Goal: Communication & Community: Answer question/provide support

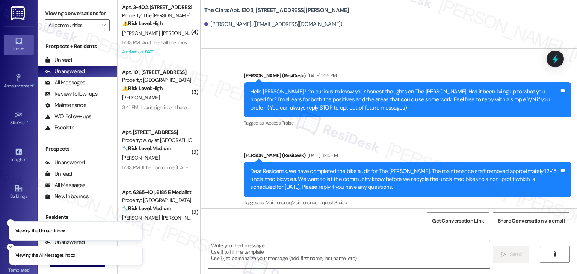
scroll to position [27086, 0]
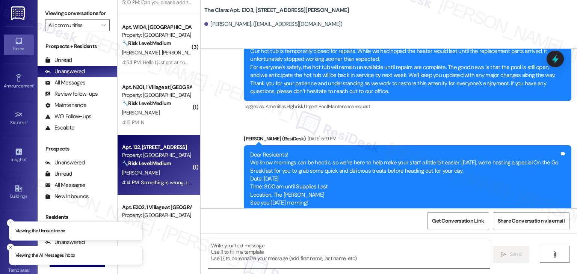
scroll to position [0, 0]
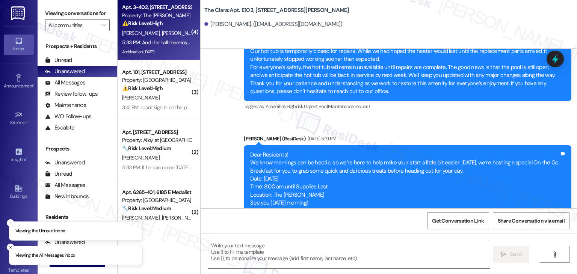
click at [162, 35] on span "[PERSON_NAME]" at bounding box center [181, 33] width 38 height 7
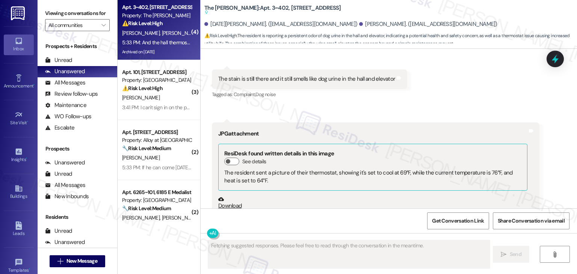
scroll to position [8848, 0]
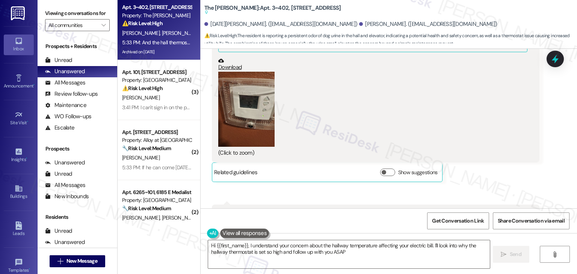
type textarea "Hi {{first_name}}, I understand your concern about the hallway temperature affe…"
click at [525, 205] on div "[DATE][PERSON_NAME] 5:33 PM And the hall thermostat is being kept at 76 to 80 d…" at bounding box center [376, 234] width 328 height 58
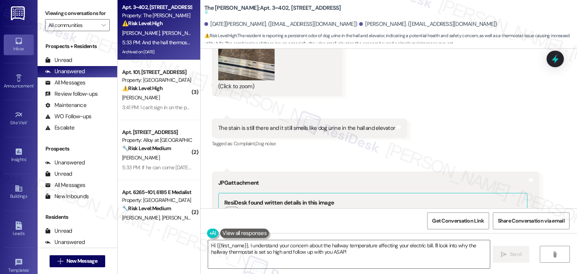
scroll to position [8585, 0]
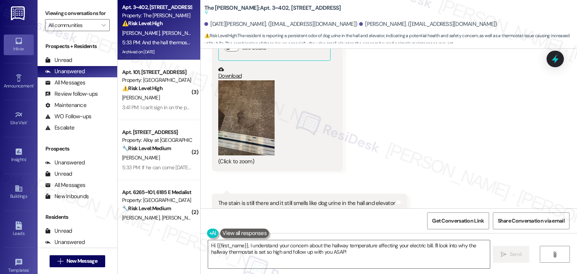
click at [451, 165] on div "Received via SMS [DATE][PERSON_NAME] 5:31 PM JPG attachment ResiDesk recognized…" at bounding box center [389, 256] width 377 height 550
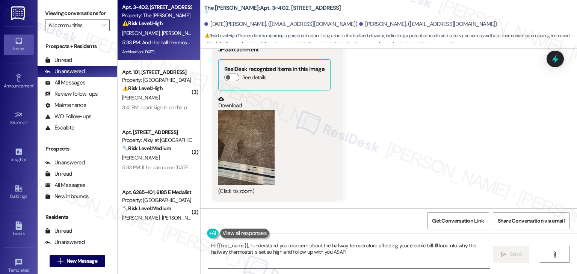
scroll to position [8547, 0]
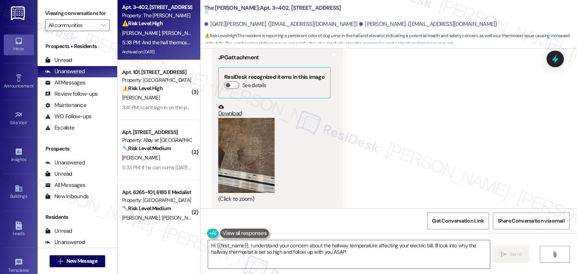
click at [251, 118] on button "Zoom image" at bounding box center [246, 155] width 56 height 75
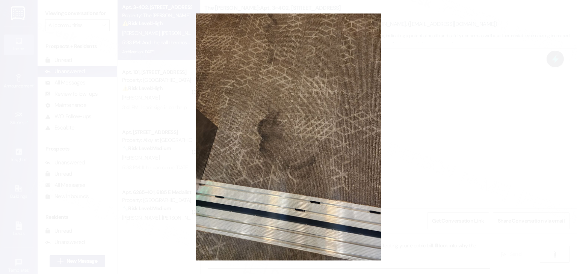
click at [294, 131] on button "Unzoom image" at bounding box center [288, 137] width 577 height 274
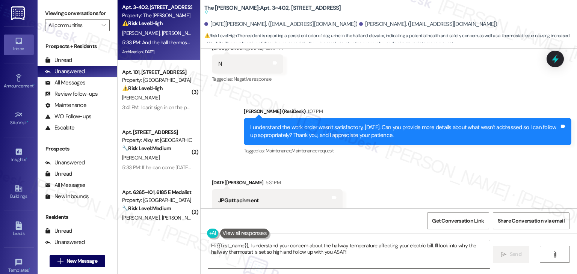
scroll to position [8359, 0]
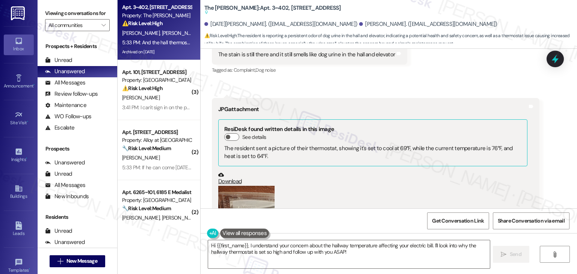
scroll to position [8810, 0]
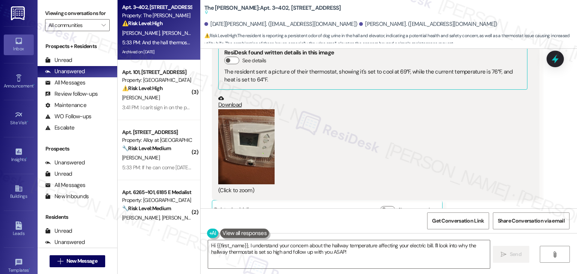
click at [255, 109] on button "Zoom image" at bounding box center [246, 146] width 56 height 75
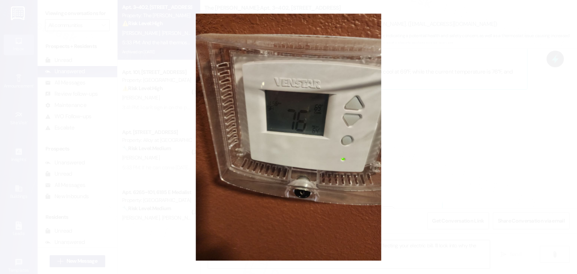
click at [313, 164] on button "Unzoom image" at bounding box center [288, 137] width 577 height 274
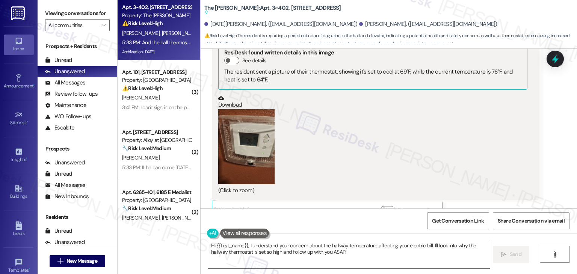
scroll to position [8848, 0]
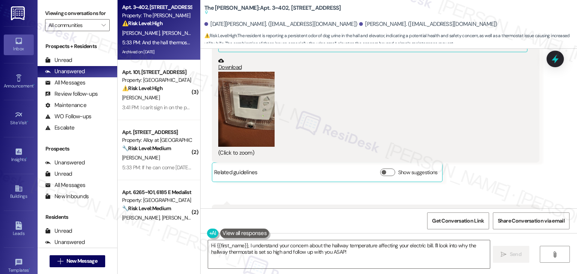
click at [476, 123] on div "Received via SMS 5:32 PM [DATE][PERSON_NAME] 5:32 PM JPG attachment ResiDesk fo…" at bounding box center [375, 83] width 339 height 210
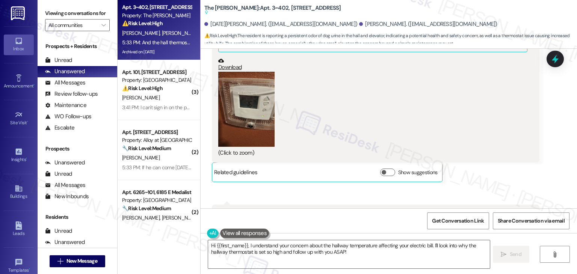
click at [476, 123] on div "Received via SMS 5:32 PM [DATE][PERSON_NAME] 5:32 PM JPG attachment ResiDesk fo…" at bounding box center [375, 83] width 339 height 210
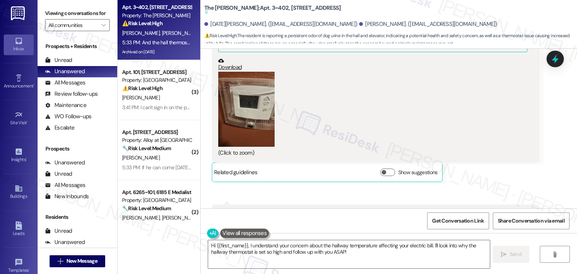
click at [476, 123] on div "Received via SMS 5:32 PM [DATE][PERSON_NAME] 5:32 PM JPG attachment ResiDesk fo…" at bounding box center [375, 83] width 339 height 210
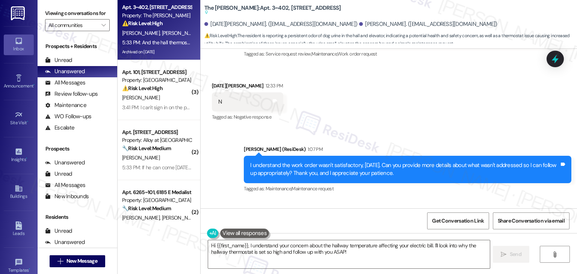
scroll to position [8359, 0]
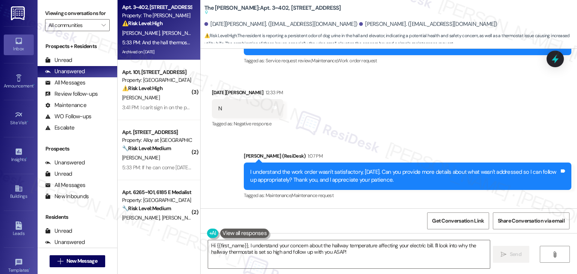
click at [374, 168] on div "I understand the work order wasn't satisfactory, [DATE]. Can you provide more d…" at bounding box center [404, 176] width 309 height 16
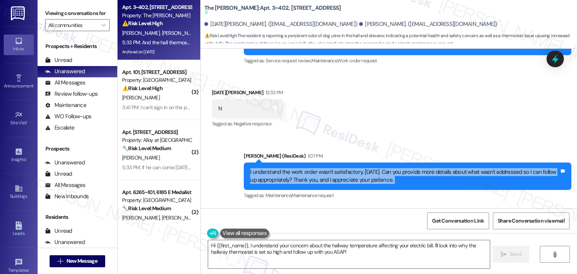
click at [374, 168] on div "I understand the work order wasn't satisfactory, [DATE]. Can you provide more d…" at bounding box center [404, 176] width 309 height 16
copy div "I understand the work order wasn't satisfactory, [DATE]. Can you provide more d…"
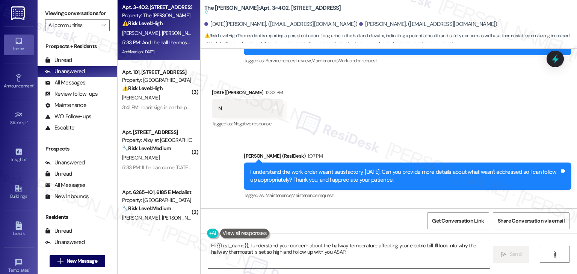
click at [328, 168] on div "I understand the work order wasn't satisfactory, [DATE]. Can you provide more d…" at bounding box center [404, 176] width 309 height 16
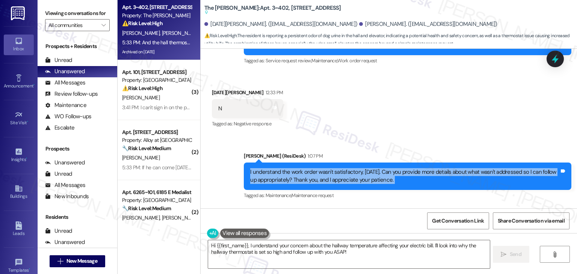
click at [328, 168] on div "I understand the work order wasn't satisfactory, [DATE]. Can you provide more d…" at bounding box center [404, 176] width 309 height 16
copy div "I understand the work order wasn't satisfactory, [DATE]. Can you provide more d…"
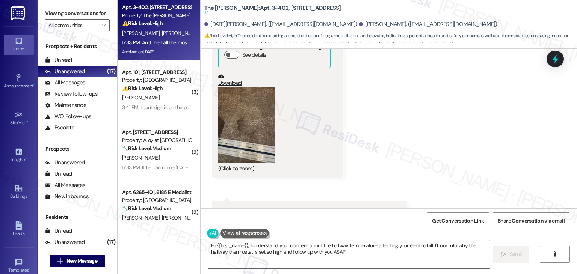
scroll to position [8585, 0]
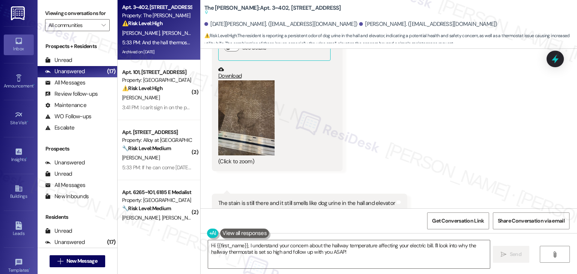
click at [344, 200] on div "The stain is still there and it still smells like dog urine in the hall and ele…" at bounding box center [306, 204] width 177 height 8
copy div "The stain is still there and it still smells like dog urine in the hall and ele…"
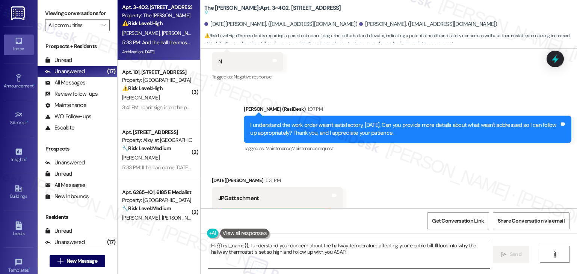
scroll to position [8397, 0]
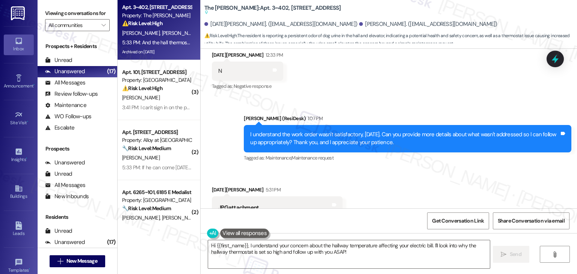
click at [339, 131] on div "I understand the work order wasn't satisfactory, [DATE]. Can you provide more d…" at bounding box center [404, 139] width 309 height 16
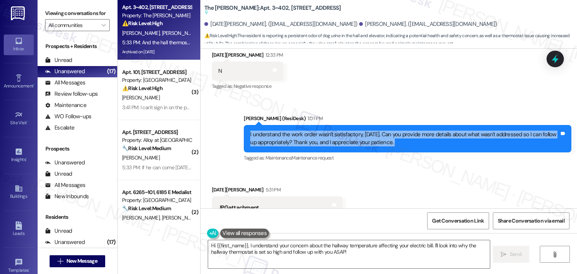
click at [339, 131] on div "I understand the work order wasn't satisfactory, [DATE]. Can you provide more d…" at bounding box center [404, 139] width 309 height 16
copy div "I understand the work order wasn't satisfactory, [DATE]. Can you provide more d…"
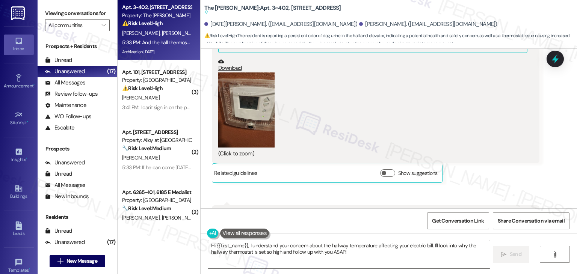
scroll to position [8848, 0]
click at [311, 210] on div "And the hall thermostat is being kept at 76 to 80 degrees. It used to stay at 7…" at bounding box center [372, 218] width 309 height 16
copy div "And the hall thermostat is being kept at 76 to 80 degrees. It used to stay at 7…"
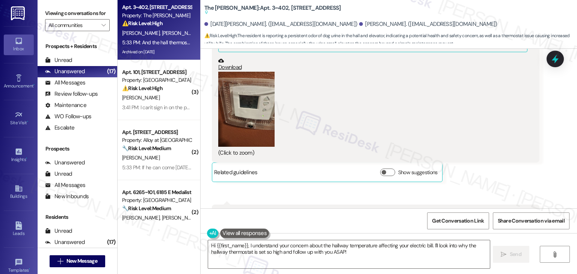
click at [508, 232] on div "Tagged as: Electrical services , Click to highlight conversations about Electri…" at bounding box center [376, 237] width 328 height 11
click at [507, 205] on div "[DATE][PERSON_NAME] 5:33 PM And the hall thermostat is being kept at 76 to 80 d…" at bounding box center [376, 234] width 328 height 58
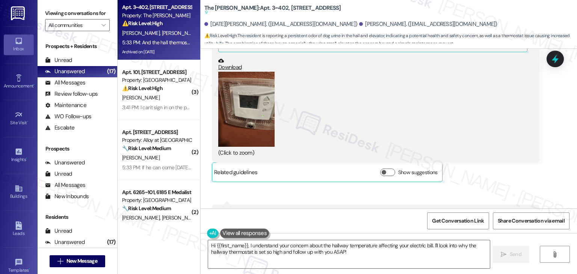
click at [507, 205] on div "[DATE][PERSON_NAME] 5:33 PM And the hall thermostat is being kept at 76 to 80 d…" at bounding box center [376, 234] width 328 height 58
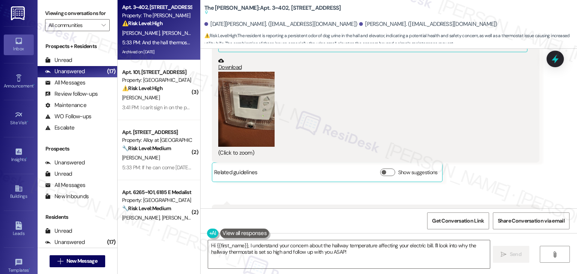
click at [507, 205] on div "[DATE][PERSON_NAME] 5:33 PM And the hall thermostat is being kept at 76 to 80 d…" at bounding box center [376, 234] width 328 height 58
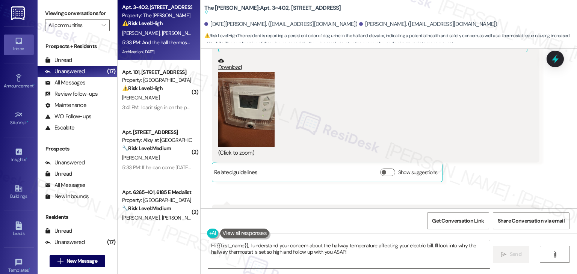
click at [507, 205] on div "[DATE][PERSON_NAME] 5:33 PM And the hall thermostat is being kept at 76 to 80 d…" at bounding box center [376, 234] width 328 height 58
click at [514, 205] on div "[DATE][PERSON_NAME] 5:33 PM And the hall thermostat is being kept at 76 to 80 d…" at bounding box center [376, 234] width 328 height 58
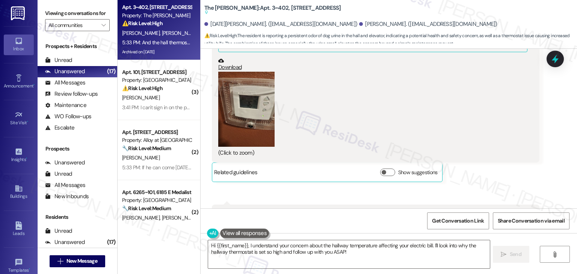
click at [514, 205] on div "[DATE][PERSON_NAME] 5:33 PM And the hall thermostat is being kept at 76 to 80 d…" at bounding box center [376, 234] width 328 height 58
click at [366, 253] on textarea "Hi {{first_name}}, I understand your concern about the hallway temperature affe…" at bounding box center [349, 255] width 282 height 28
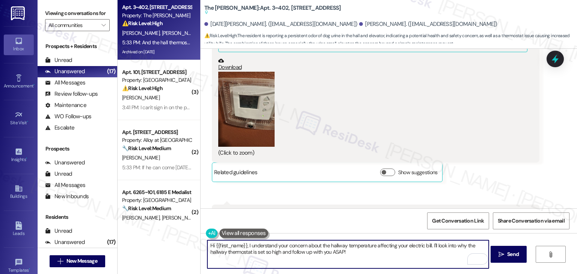
click at [323, 245] on textarea "Hi {{first_name}}, I understand your concern about the hallway temperature affe…" at bounding box center [348, 255] width 282 height 28
click at [322, 245] on textarea "Hi {{first_name}}, I understand your concern about the hallway temperature affe…" at bounding box center [348, 255] width 282 height 28
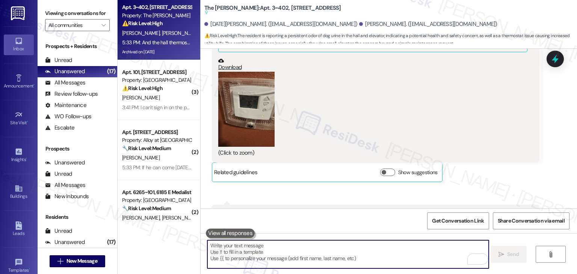
paste textarea "Hi [DATE], I’m sorry to hear the stain and [PERSON_NAME] are still there. I’ll …"
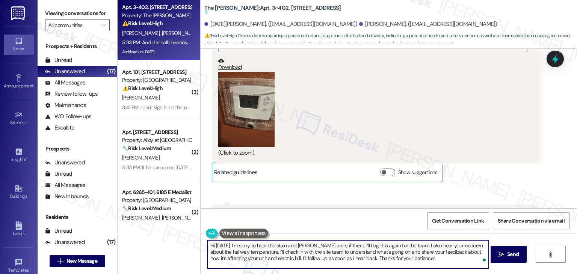
click at [388, 253] on textarea "Hi [DATE], I’m sorry to hear the stain and [PERSON_NAME] are still there. I’ll …" at bounding box center [348, 255] width 282 height 28
type textarea "Hi [DATE], I’m sorry to hear the stain and [PERSON_NAME] are still there. I’ll …"
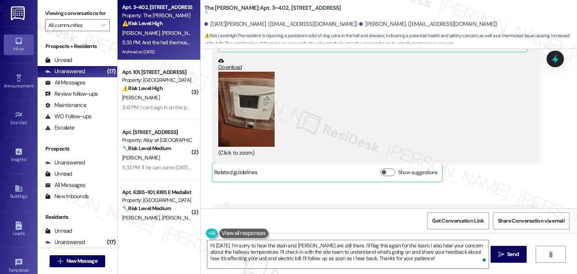
click at [376, 239] on div "Hi [DATE], I’m sorry to hear the stain and [PERSON_NAME] are still there. I’ll …" at bounding box center [389, 261] width 377 height 56
click at [513, 260] on button " Send" at bounding box center [509, 254] width 36 height 17
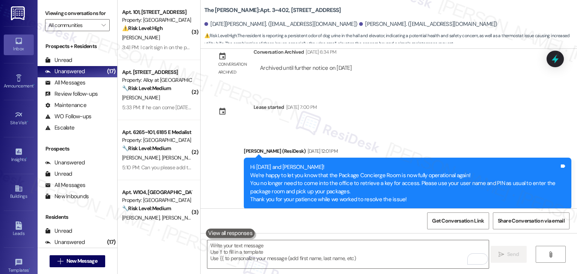
scroll to position [8209, 0]
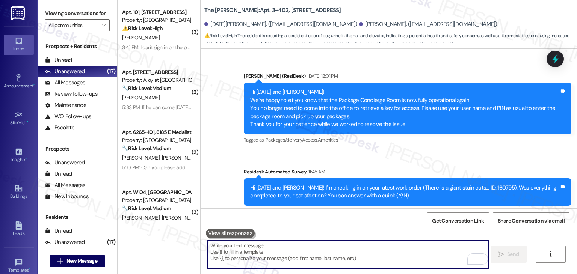
click at [322, 263] on textarea "To enrich screen reader interactions, please activate Accessibility in Grammarl…" at bounding box center [348, 255] width 282 height 28
paste textarea "Ongoing Odor/Stain Issue & Hallway Temperature Concern – Resident Feedback"
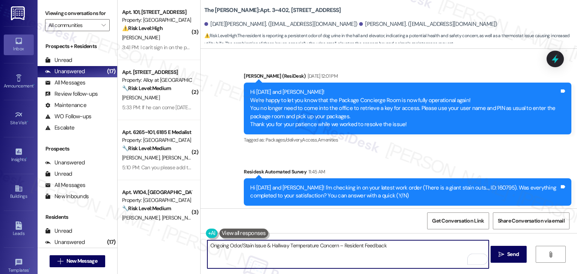
click at [475, 184] on div "Hi [DATE] and [PERSON_NAME]! I'm checking in on your latest work order (There i…" at bounding box center [404, 192] width 309 height 16
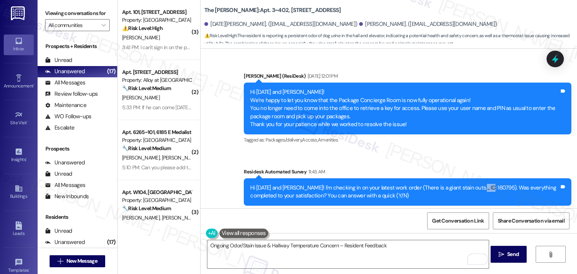
click at [475, 184] on div "Hi [DATE] and [PERSON_NAME]! I'm checking in on your latest work order (There i…" at bounding box center [404, 192] width 309 height 16
copy div "160795"
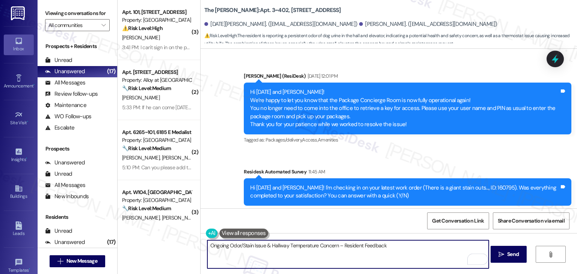
click at [207, 247] on textarea "Ongoing Odor/Stain Issue & Hallway Temperature Concern – Resident Feedback" at bounding box center [348, 255] width 282 height 28
paste textarea "160795"
click at [207, 246] on textarea "WO #160795 - Ongoing Odor/Stain Issue & Hallway Temperature Concern – Resident …" at bounding box center [348, 255] width 282 height 28
drag, startPoint x: 450, startPoint y: 247, endPoint x: 418, endPoint y: 248, distance: 31.6
click at [418, 248] on textarea "Follow up on WO #160795 - Ongoing Odor/Stain Issue & Hallway Temperature Concer…" at bounding box center [348, 255] width 282 height 28
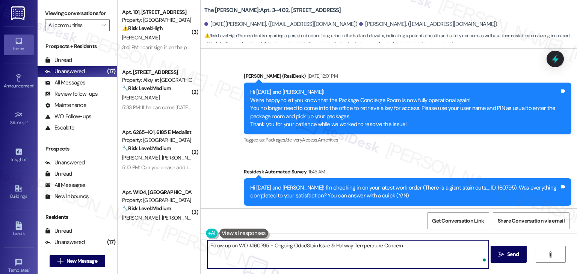
type textarea "Follow up on WO #160795 - Ongoing Odor/Stain Issue & Hallway Temperature Concern"
drag, startPoint x: 418, startPoint y: 248, endPoint x: 196, endPoint y: 246, distance: 221.8
click at [201, 246] on div "Follow up on WO #160795 - Ongoing Odor/Stain Issue & Hallway Temperature Concer…" at bounding box center [389, 261] width 377 height 56
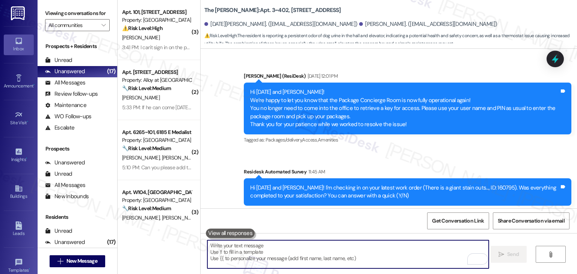
click at [369, 223] on div "Received via SMS [DATE][PERSON_NAME] 12:33 PM N Tags and notes Tagged as: Negat…" at bounding box center [389, 255] width 377 height 64
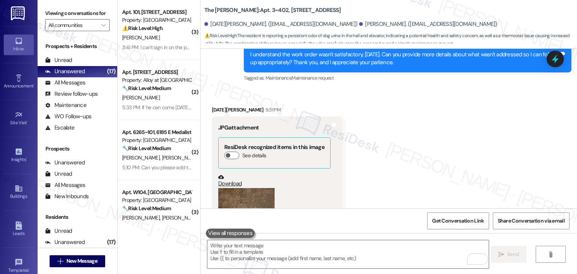
scroll to position [8509, 0]
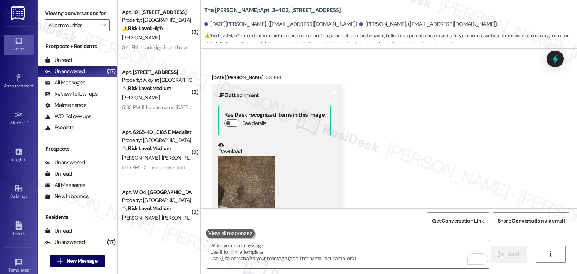
click at [558, 59] on icon at bounding box center [555, 59] width 9 height 12
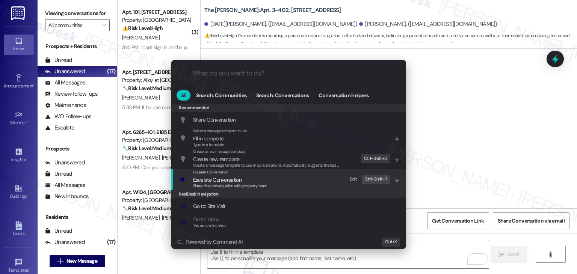
click at [227, 181] on span "Escalate Conversation" at bounding box center [217, 180] width 48 height 7
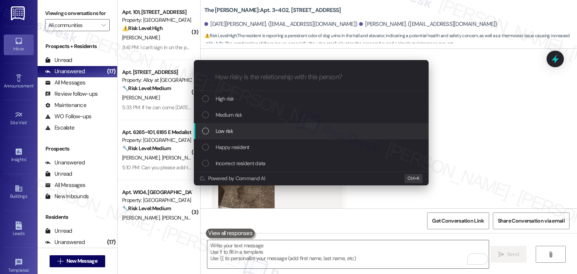
click at [205, 131] on div "List of options" at bounding box center [205, 131] width 7 height 7
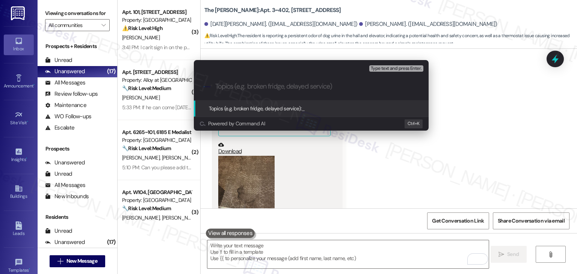
paste input "Follow up on WO #160795 - Ongoing Odor/Stain Issue & Hallway Temperature Concern"
type input "Follow up on WO #160795 - Ongoing Odor/Stain Issue & Hallway Temperature Concern"
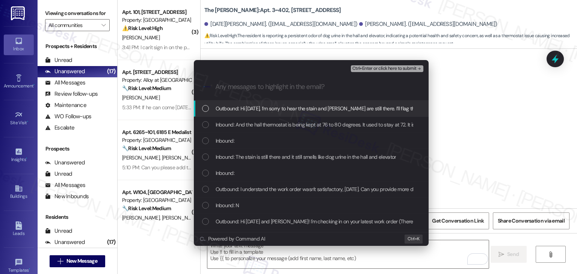
scroll to position [0, 0]
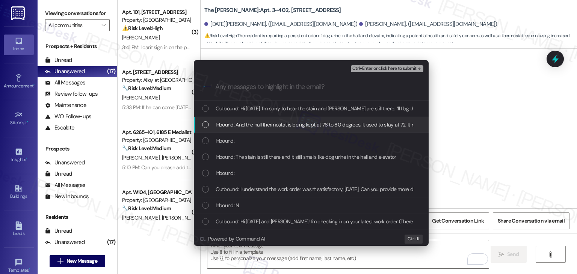
click at [204, 126] on div "List of options" at bounding box center [205, 124] width 7 height 7
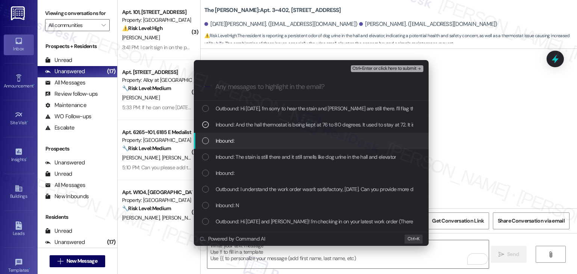
click at [204, 140] on div "List of options" at bounding box center [205, 141] width 7 height 7
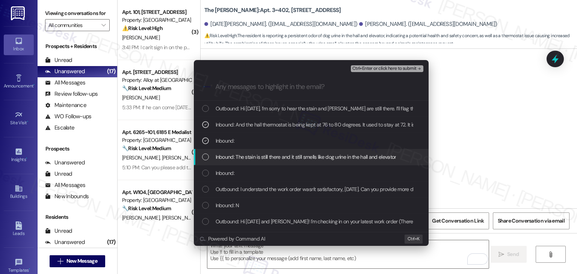
click at [205, 161] on div "Inbound: The stain is still there and it still smells like dog urine in the hal…" at bounding box center [311, 157] width 235 height 16
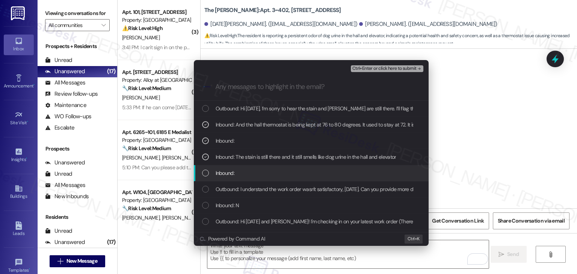
click at [205, 177] on div "Inbound:" at bounding box center [312, 173] width 220 height 8
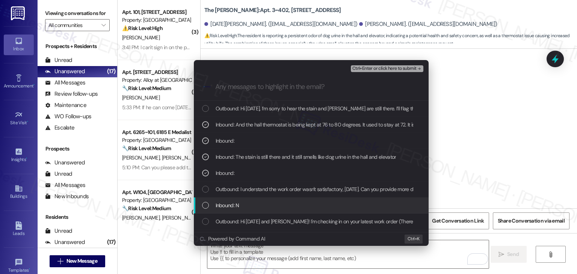
click at [205, 205] on div "List of options" at bounding box center [205, 205] width 7 height 7
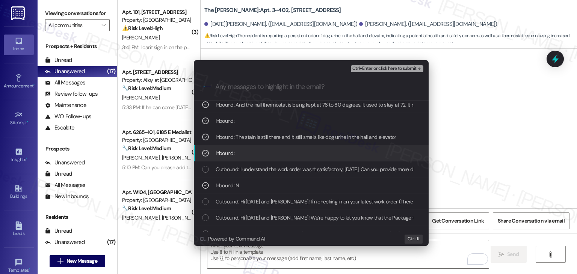
scroll to position [38, 0]
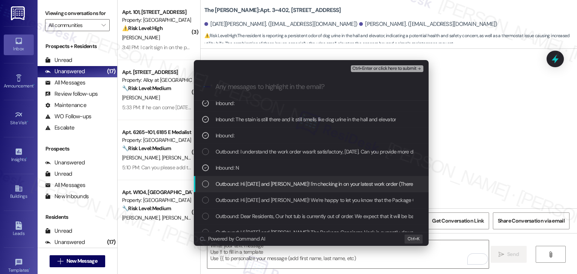
click at [204, 183] on div "List of options" at bounding box center [205, 184] width 7 height 7
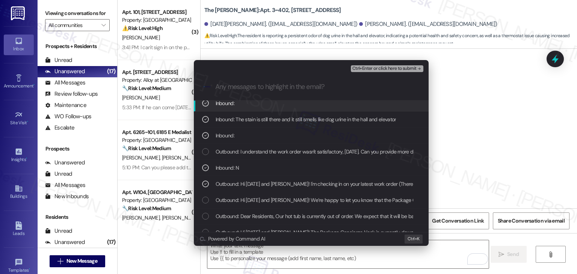
click at [390, 68] on span "Ctrl+Enter or click here to submit" at bounding box center [385, 68] width 64 height 5
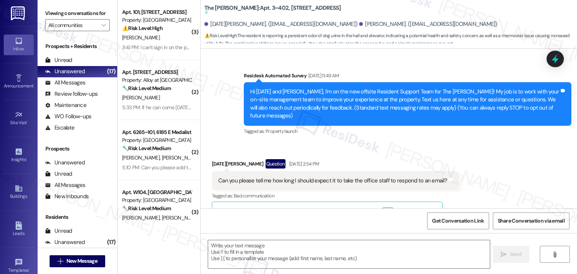
scroll to position [8848, 0]
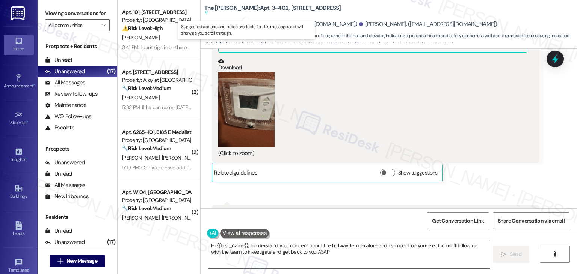
type textarea "Hi {{first_name}}, I understand your concern about the hallway temperature and …"
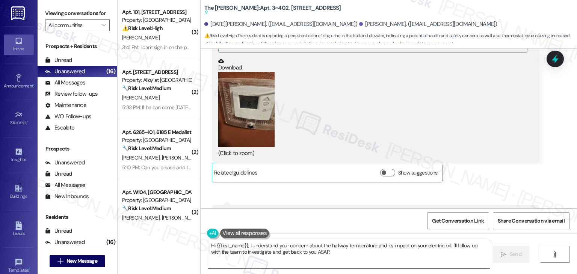
click at [392, 222] on div "Get Conversation Link Share Conversation via email" at bounding box center [389, 221] width 377 height 25
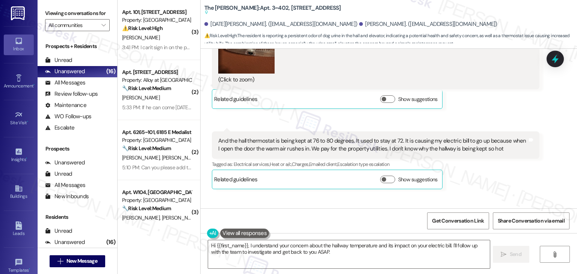
scroll to position [8927, 0]
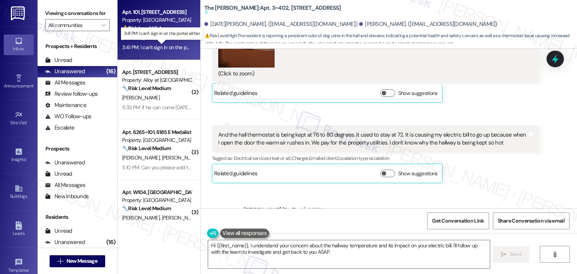
click at [132, 50] on div "3:41 PM: I can't sign in on the portal either 3:41 PM: I can't sign in on the p…" at bounding box center [166, 47] width 88 height 7
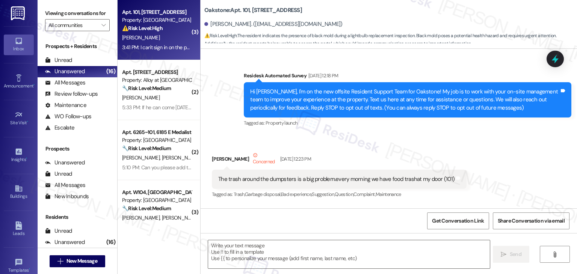
scroll to position [15727, 0]
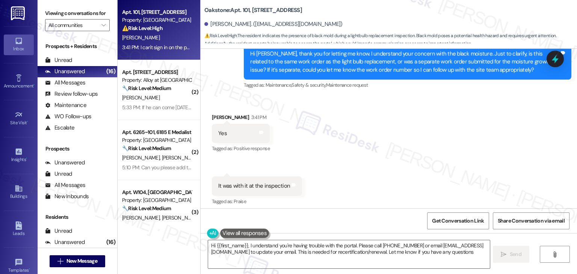
type textarea "Hi {{first_name}}, I understand you're having trouble with the portal. Please c…"
click at [380, 97] on div "Received via SMS [PERSON_NAME] 3:41 PM Yes Tags and notes Tagged as: Positive r…" at bounding box center [389, 181] width 377 height 169
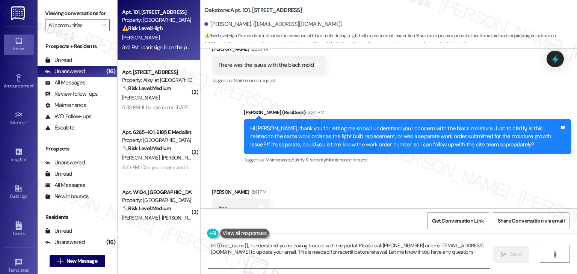
scroll to position [15652, 0]
click at [344, 175] on div "Received via SMS [PERSON_NAME] 3:41 PM Yes Tags and notes Tagged as: Positive r…" at bounding box center [389, 256] width 377 height 169
click at [357, 125] on div "Hi [PERSON_NAME], thank you for letting me know. I understand your concern with…" at bounding box center [404, 137] width 309 height 24
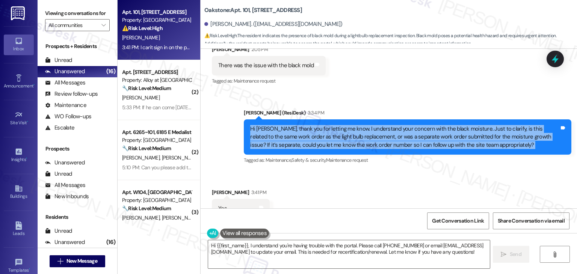
click at [357, 125] on div "Hi [PERSON_NAME], thank you for letting me know. I understand your concern with…" at bounding box center [404, 137] width 309 height 24
copy div "Hi [PERSON_NAME], thank you for letting me know. I understand your concern with…"
